Goal: Check status: Check status

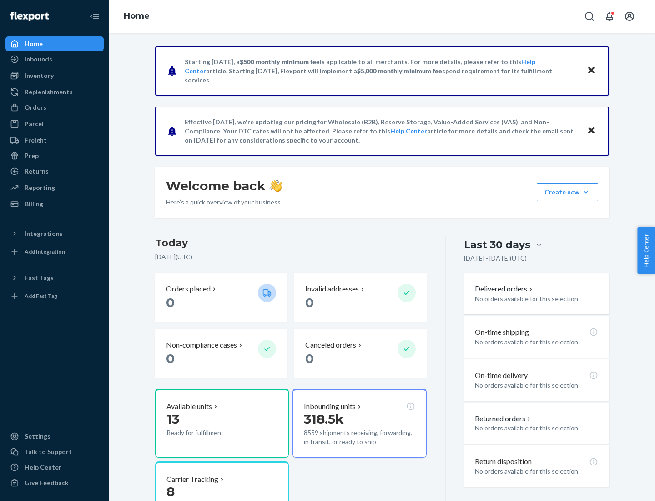
click at [586, 192] on button "Create new Create new inbound Create new order Create new product" at bounding box center [567, 192] width 61 height 18
click at [38, 59] on div "Inbounds" at bounding box center [39, 59] width 28 height 9
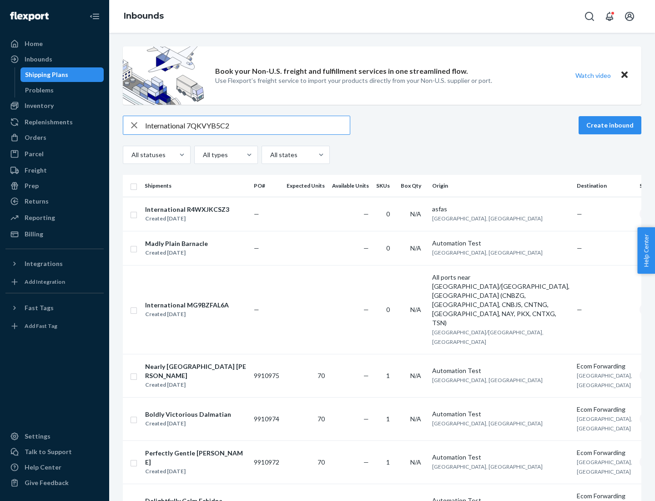
type input "International 7QKVYB5C29"
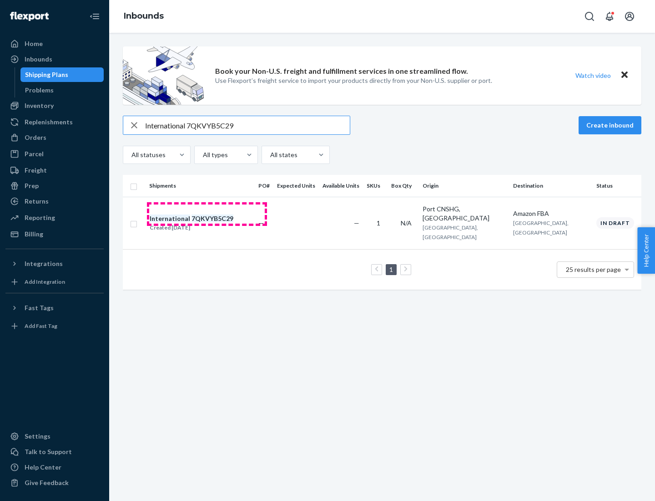
click at [207, 223] on div "Created [DATE]" at bounding box center [192, 227] width 84 height 9
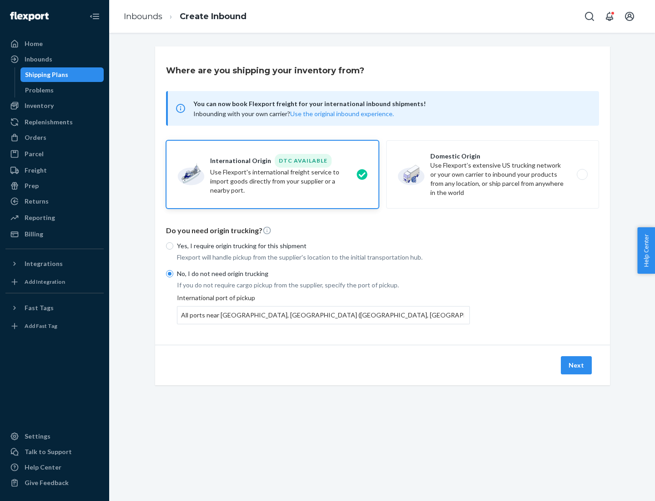
click at [577, 365] on button "Next" at bounding box center [576, 365] width 31 height 18
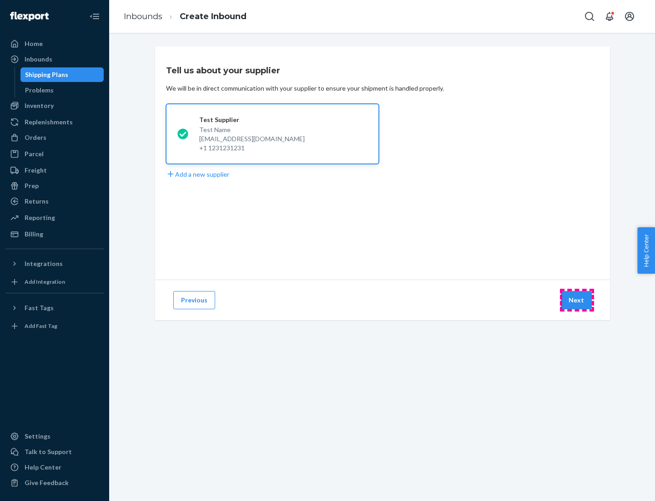
click at [577, 300] on button "Next" at bounding box center [576, 300] width 31 height 18
